Goal: Information Seeking & Learning: Learn about a topic

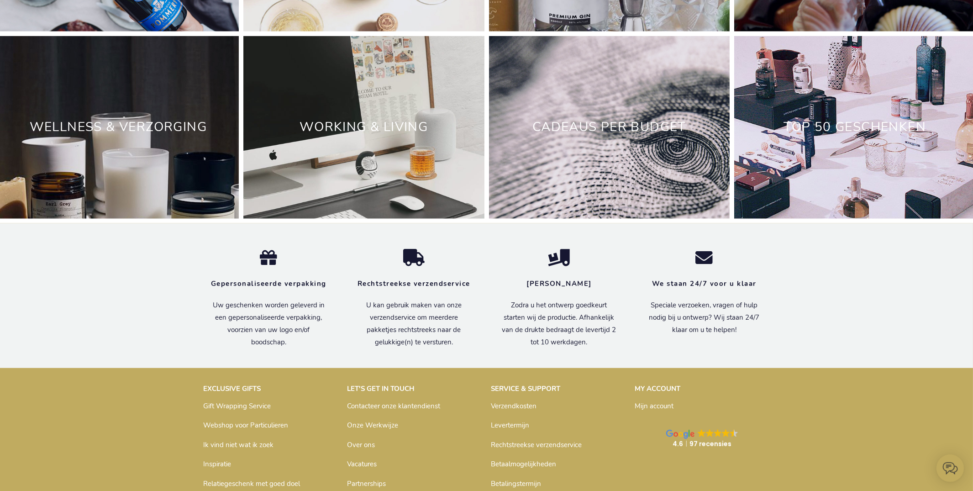
scroll to position [2976, 0]
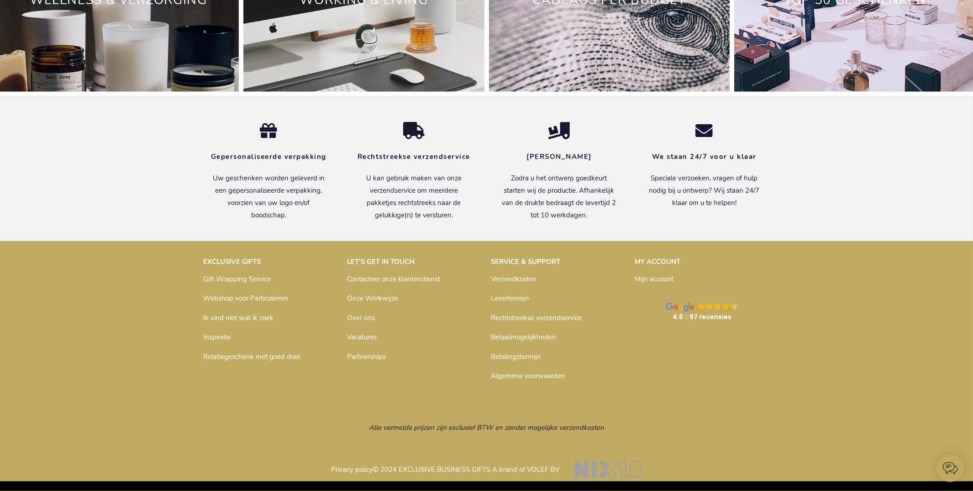
click at [217, 337] on link "Inspiratie" at bounding box center [218, 337] width 28 height 9
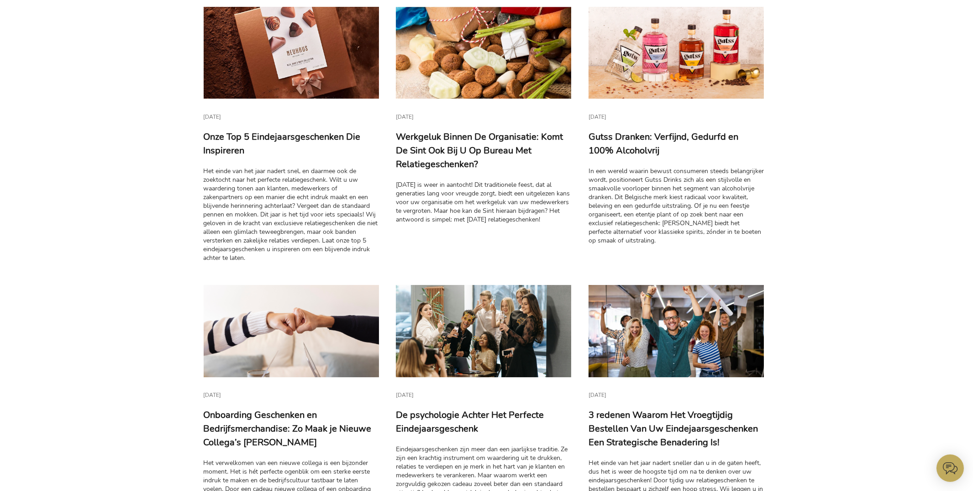
scroll to position [248, 0]
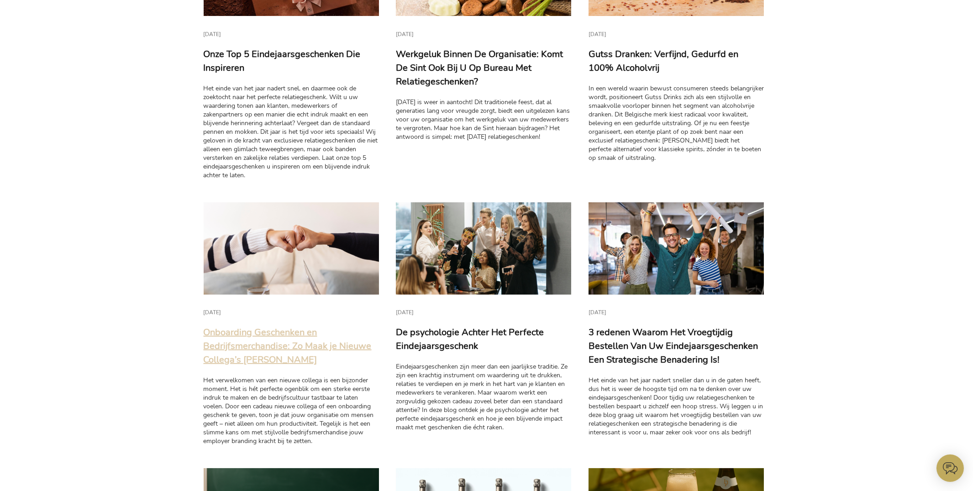
click at [292, 355] on link "Onboarding Geschenken en Bedrijfsmerchandise: Zo Maak je Nieuwe Collega’s Metee…" at bounding box center [288, 346] width 168 height 40
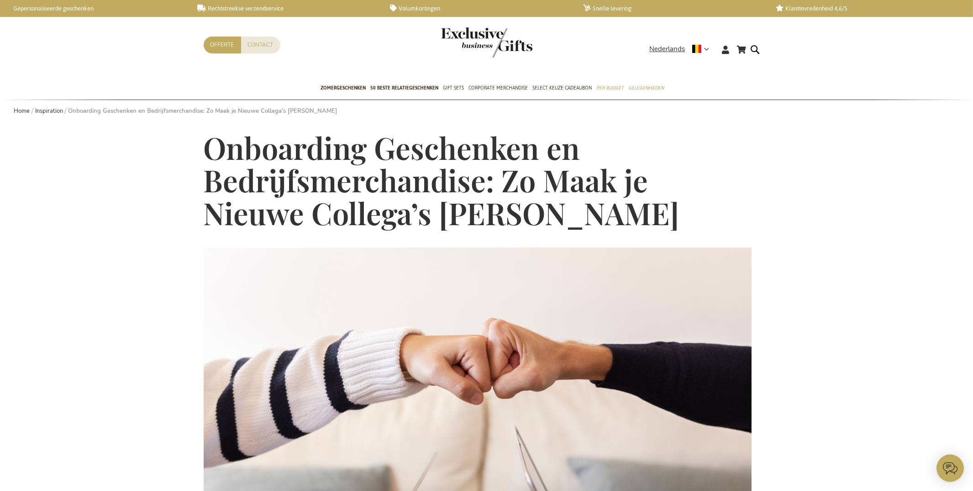
click at [362, 172] on span "Onboarding Geschenken en Bedrijfsmerchandise: Zo Maak je Nieuwe Collega’s Metee…" at bounding box center [442, 180] width 476 height 105
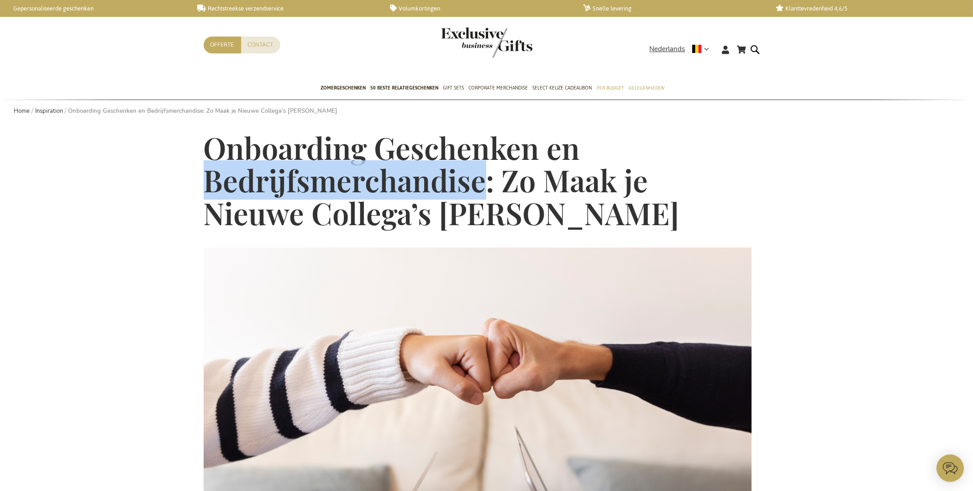
click at [362, 172] on span "Onboarding Geschenken en Bedrijfsmerchandise: Zo Maak je Nieuwe Collega’s Metee…" at bounding box center [442, 180] width 476 height 105
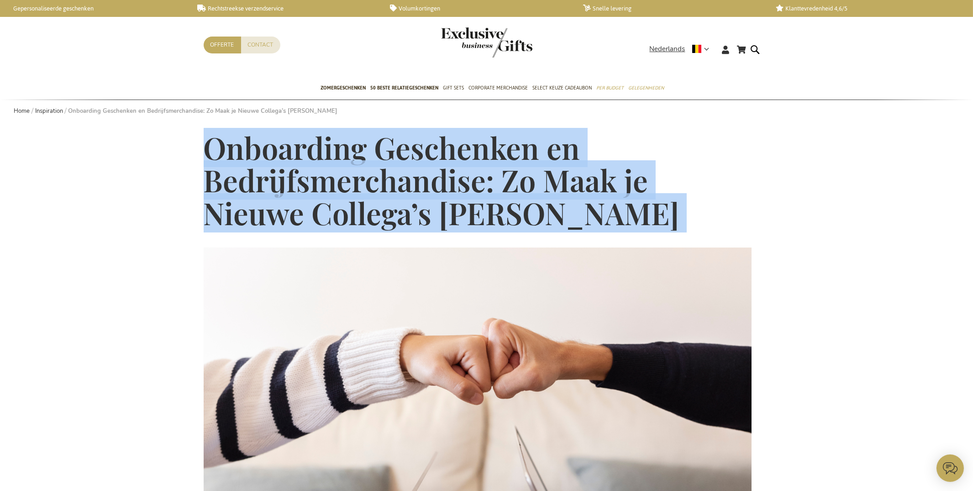
click at [361, 172] on span "Onboarding Geschenken en Bedrijfsmerchandise: Zo Maak je Nieuwe Collega’s Metee…" at bounding box center [442, 180] width 476 height 105
copy main "Onboarding Geschenken en Bedrijfsmerchandise: Zo Maak je Nieuwe Collega’s Metee…"
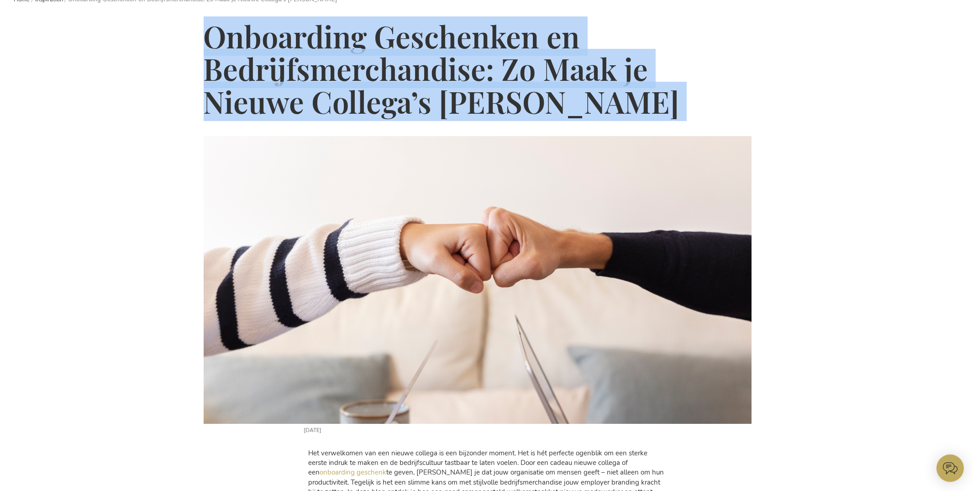
scroll to position [279, 0]
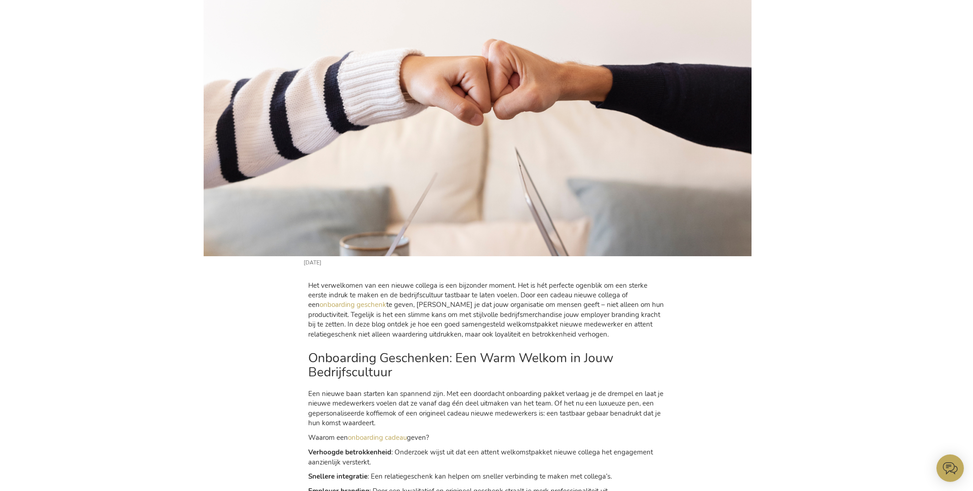
click at [319, 297] on p "Het verwelkomen van een nieuwe collega is een bijzonder moment. Het is hét perf…" at bounding box center [487, 310] width 356 height 59
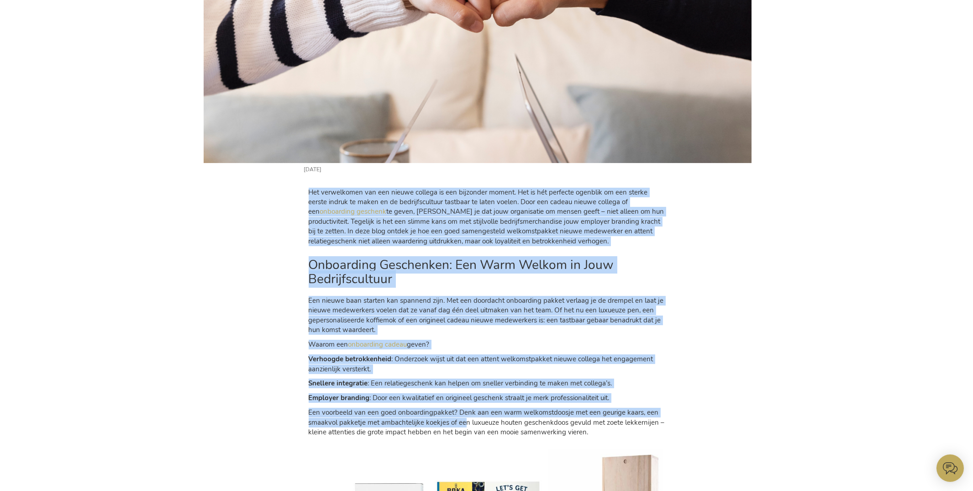
scroll to position [437, 0]
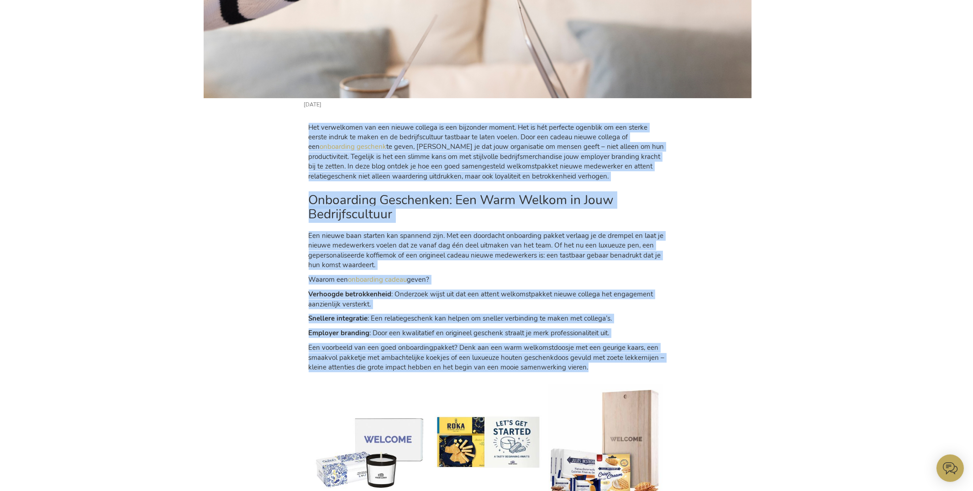
drag, startPoint x: 317, startPoint y: 286, endPoint x: 662, endPoint y: 364, distance: 354.6
click at [663, 365] on div "Het verwelkomen van een nieuwe collega is een bijzonder moment. Het is hét perf…" at bounding box center [486, 247] width 365 height 259
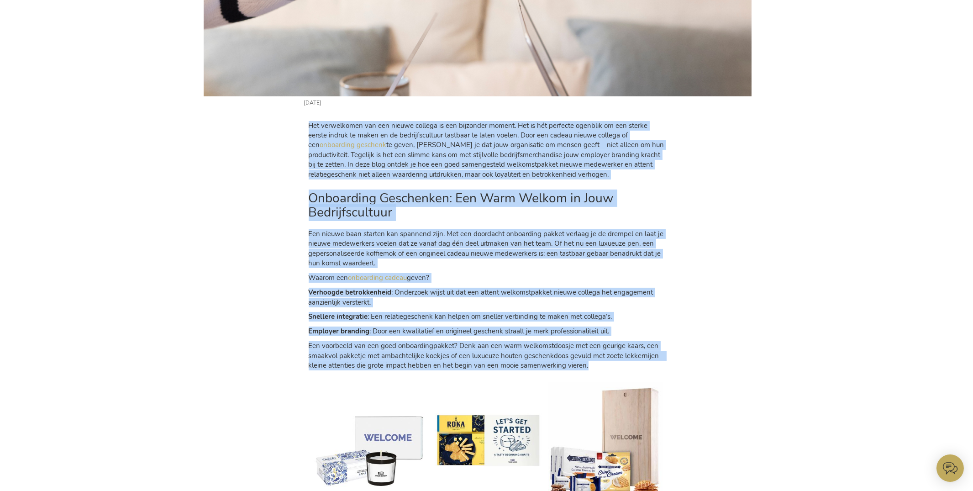
copy div "Het verwelkomen van een nieuwe collega is een bijzonder moment. Het is hét perf…"
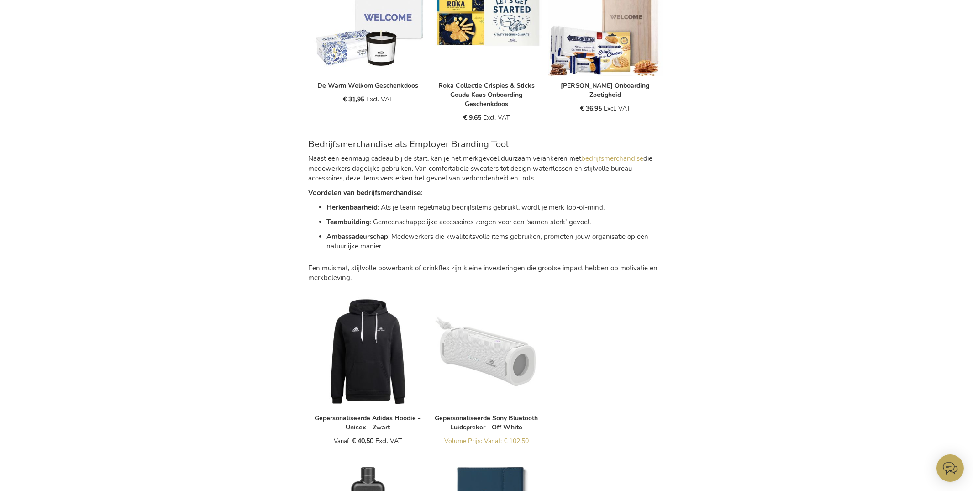
scroll to position [915, 0]
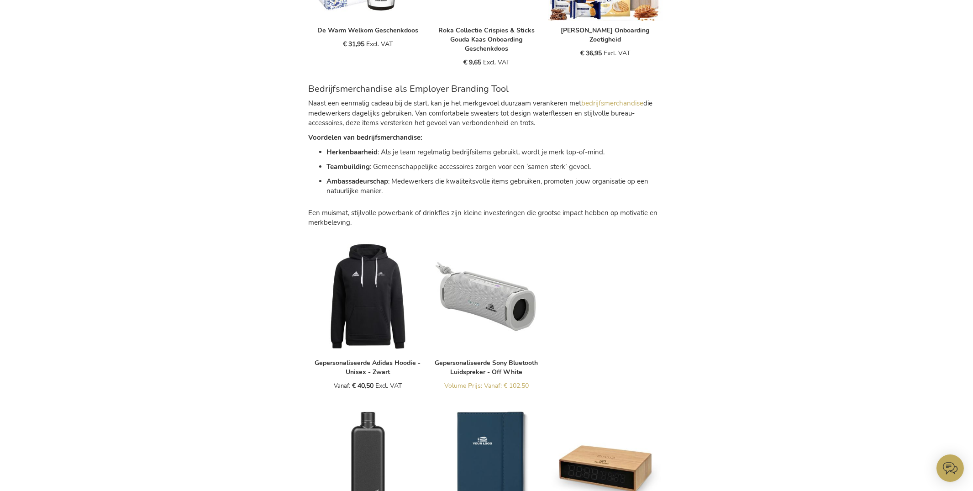
drag, startPoint x: 356, startPoint y: 123, endPoint x: 319, endPoint y: 98, distance: 45.4
click at [356, 123] on p "Naast een eenmalig cadeau bij de start, kan je het merkgevoel duurzaam veranker…" at bounding box center [487, 113] width 356 height 29
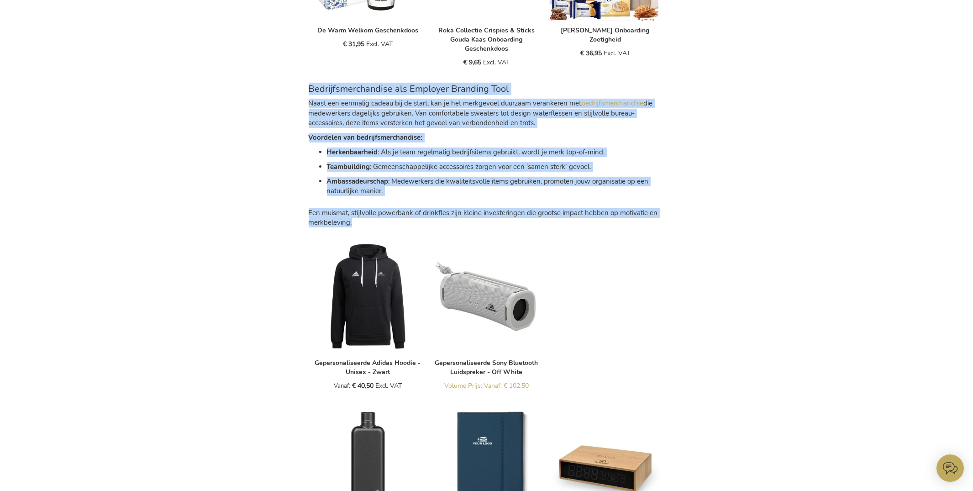
drag, startPoint x: 308, startPoint y: 87, endPoint x: 536, endPoint y: 226, distance: 267.1
click at [537, 225] on div "Bedrijfsmerchandise als Employer Branding Tool Naast een eenmalig cadeau bij de…" at bounding box center [487, 152] width 356 height 151
copy div "Bedrijfsmerchandise als Employer Branding Tool Naast een eenmalig cadeau bij de…"
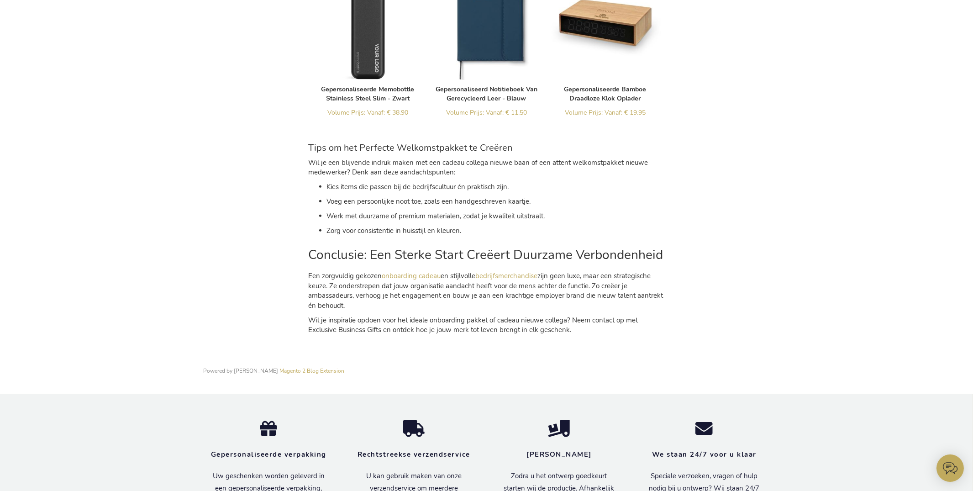
scroll to position [1360, 0]
drag, startPoint x: 351, startPoint y: 180, endPoint x: 341, endPoint y: 177, distance: 10.5
click at [351, 180] on div "Tips om het Perfecte Welkomstpakket te Creëren Wil je een blijvende indruk make…" at bounding box center [487, 236] width 356 height 199
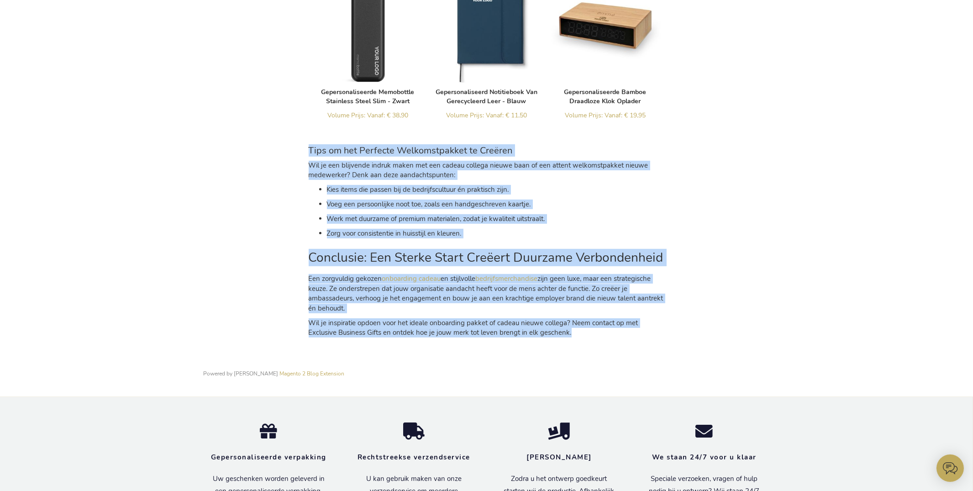
drag, startPoint x: 370, startPoint y: 171, endPoint x: 620, endPoint y: 338, distance: 300.4
click at [620, 337] on div "Tips om het Perfecte Welkomstpakket te Creëren Wil je een blijvende indruk make…" at bounding box center [486, 238] width 365 height 208
copy div "Tips om het Perfecte Welkomstpakket te Creëren Wil je een blijvende indruk make…"
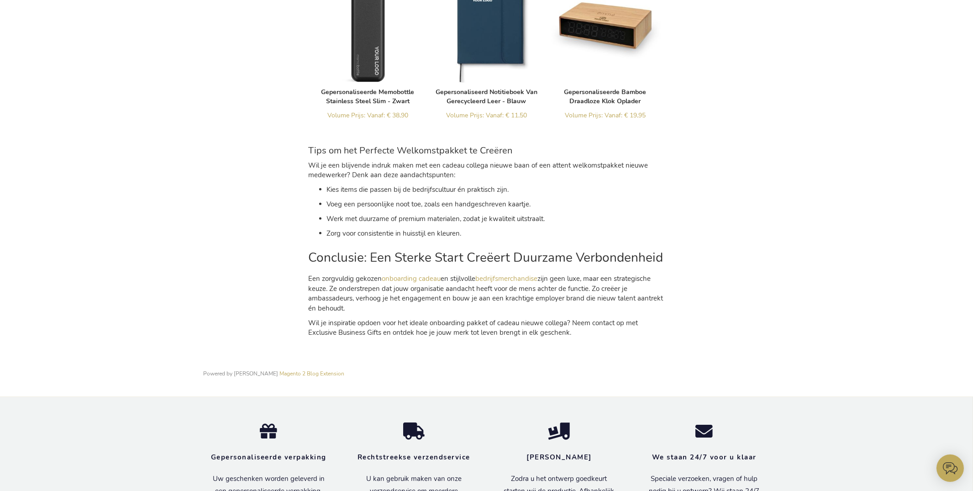
click at [386, 308] on p "Een zorgvuldig gekozen onboarding cadeau en stijlvolle bedrijfsmerchandise zijn…" at bounding box center [487, 293] width 356 height 39
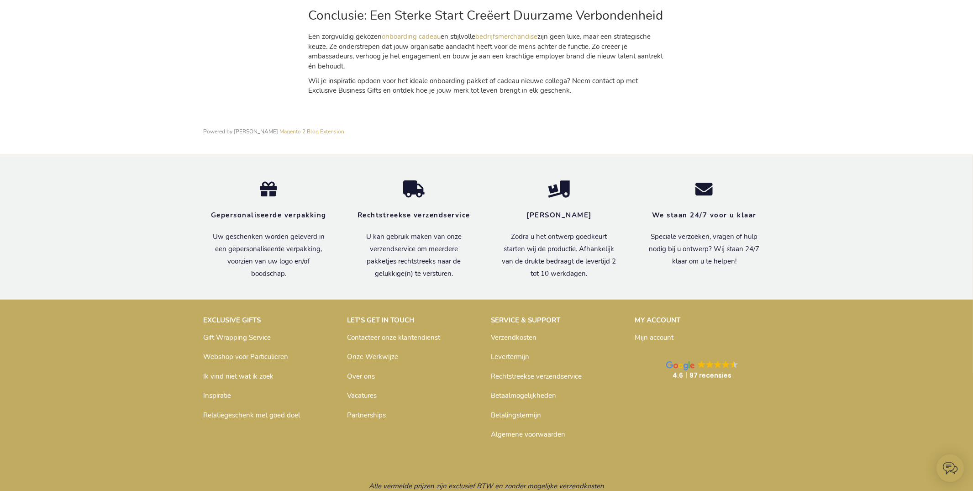
scroll to position [1657, 0]
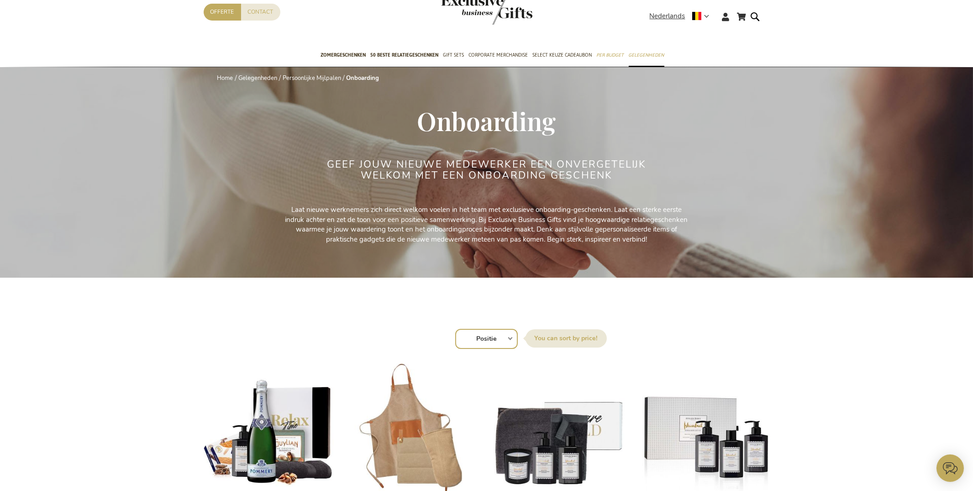
scroll to position [40, 0]
